Goal: Information Seeking & Learning: Understand process/instructions

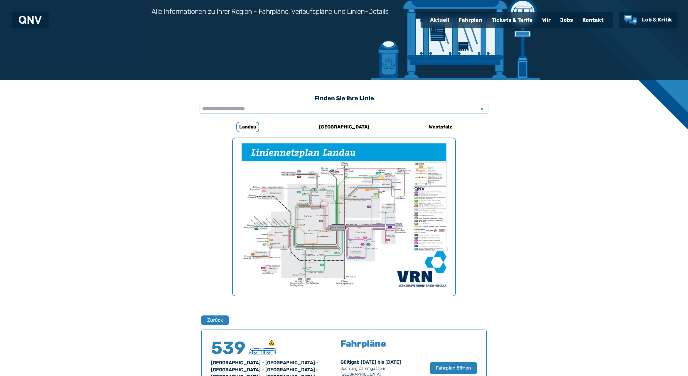
scroll to position [237, 0]
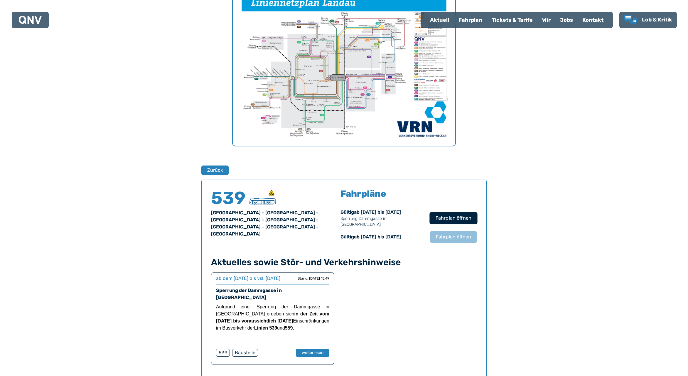
click at [459, 212] on button "Fahrplan öffnen" at bounding box center [454, 218] width 48 height 12
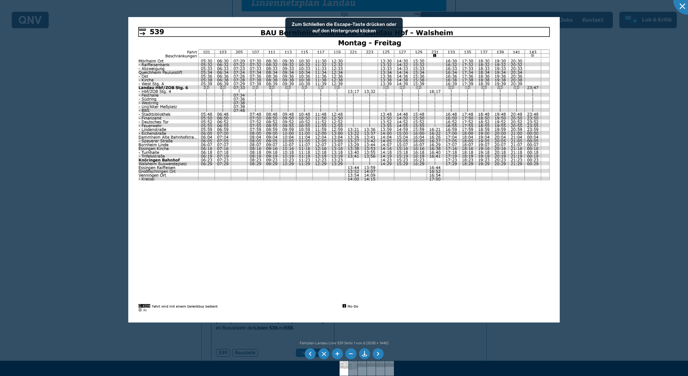
click at [380, 355] on li at bounding box center [378, 353] width 11 height 11
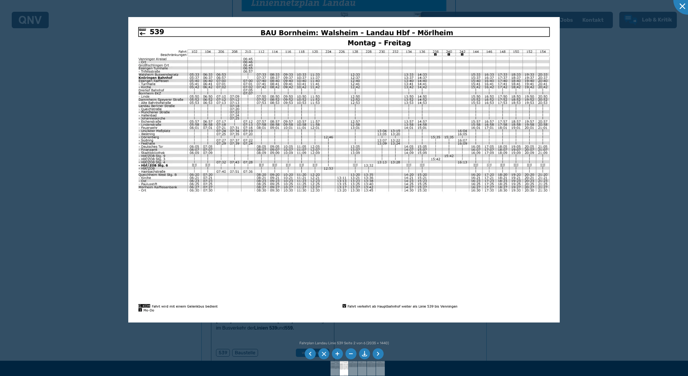
click at [382, 357] on li at bounding box center [378, 353] width 11 height 11
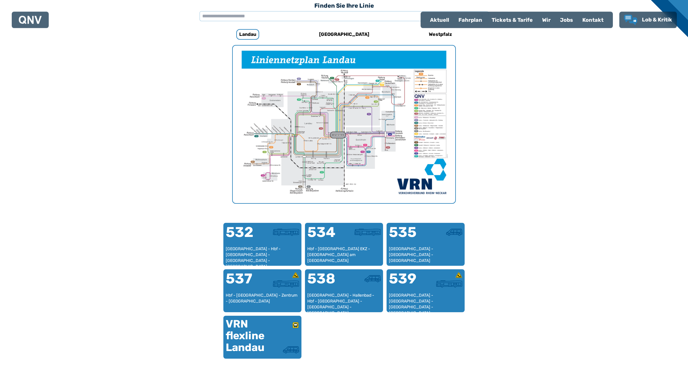
scroll to position [181, 0]
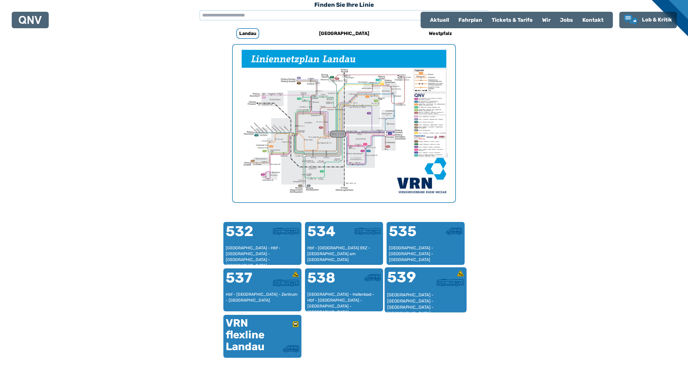
click at [434, 292] on div "[GEOGRAPHIC_DATA] - [GEOGRAPHIC_DATA] - [GEOGRAPHIC_DATA] - [GEOGRAPHIC_DATA] -…" at bounding box center [425, 301] width 77 height 18
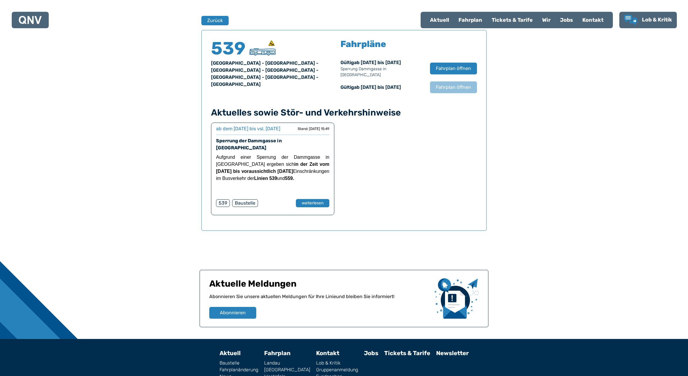
scroll to position [387, 0]
click at [311, 199] on button "weiterlesen" at bounding box center [313, 203] width 34 height 9
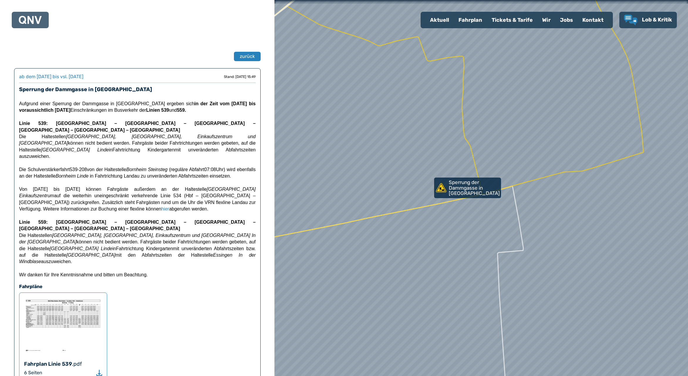
scroll to position [387, 0]
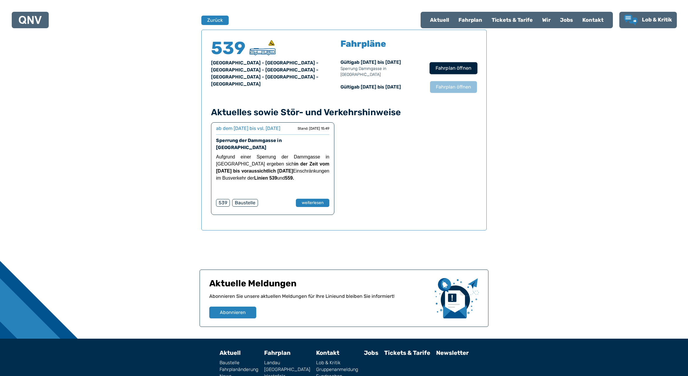
click at [454, 68] on span "Fahrplan öffnen" at bounding box center [454, 68] width 36 height 7
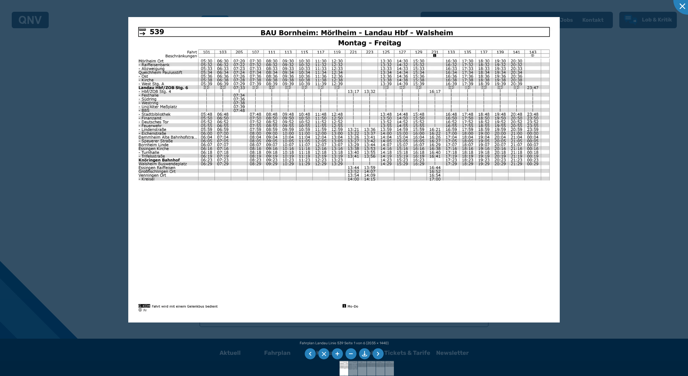
click at [378, 354] on li at bounding box center [378, 353] width 11 height 11
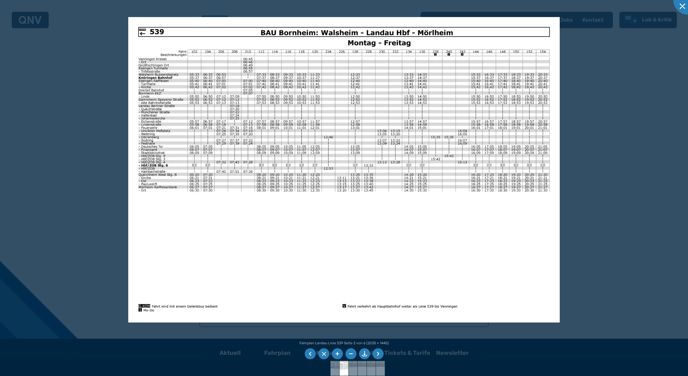
click at [378, 354] on li at bounding box center [378, 353] width 11 height 11
